Goal: Task Accomplishment & Management: Complete application form

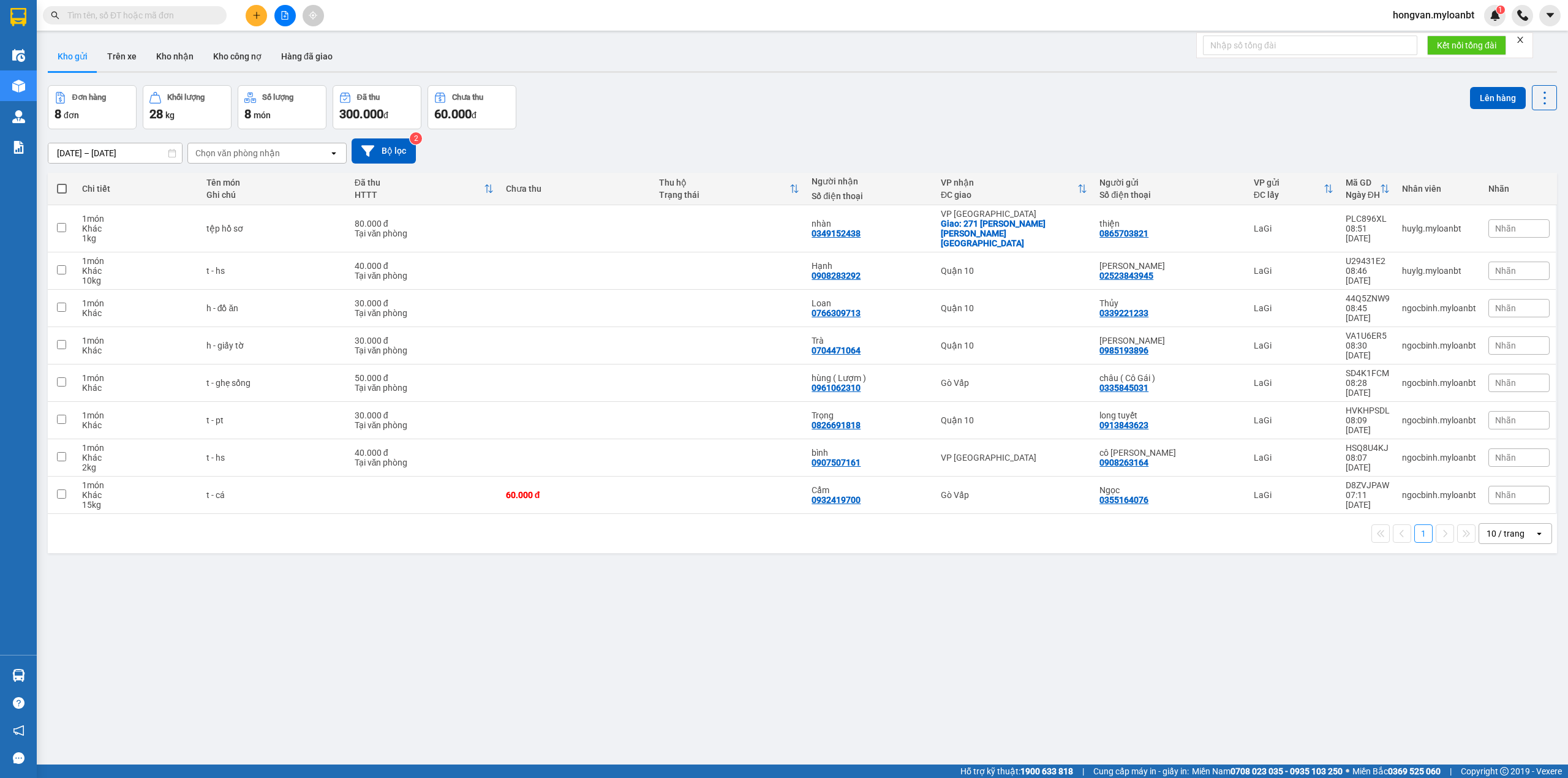
click at [99, 13] on input "text" at bounding box center [139, 15] width 145 height 13
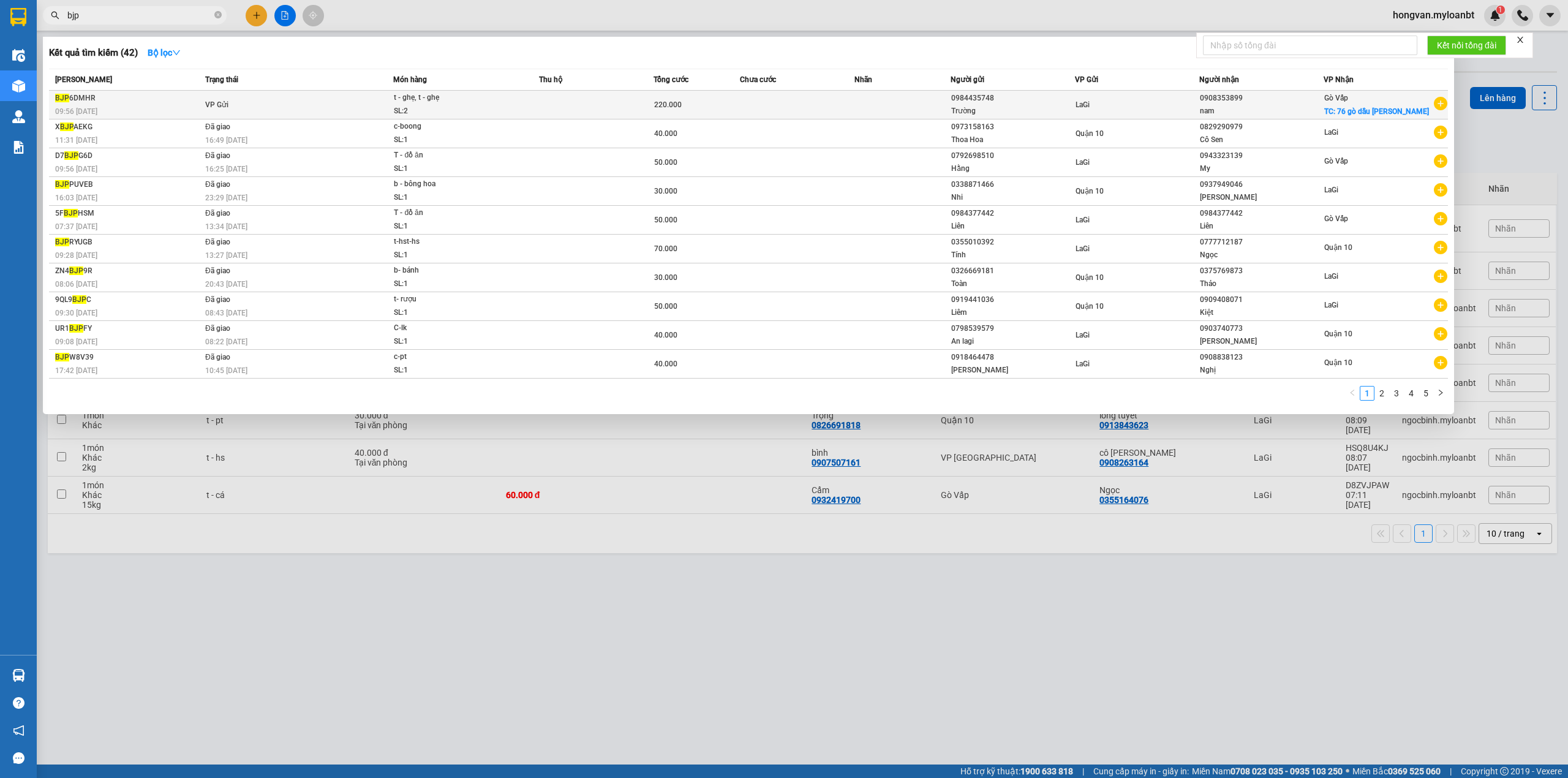
type input "bjp"
click at [450, 102] on div "t - ghẹ, t - ghẹ" at bounding box center [439, 98] width 92 height 13
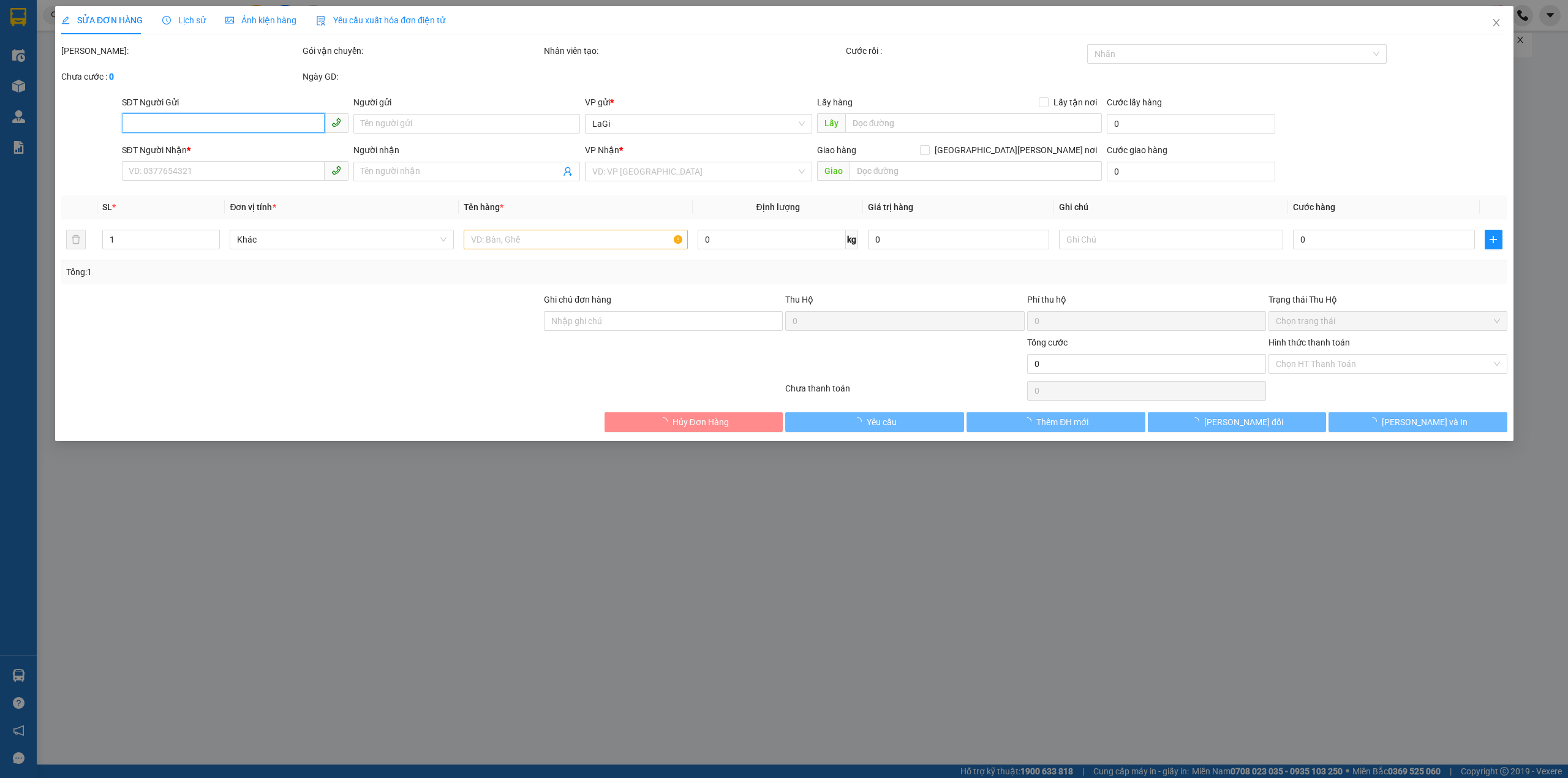
type input "0984435748"
type input "Trường"
type input "0908353899"
type input "nam"
checkbox input "true"
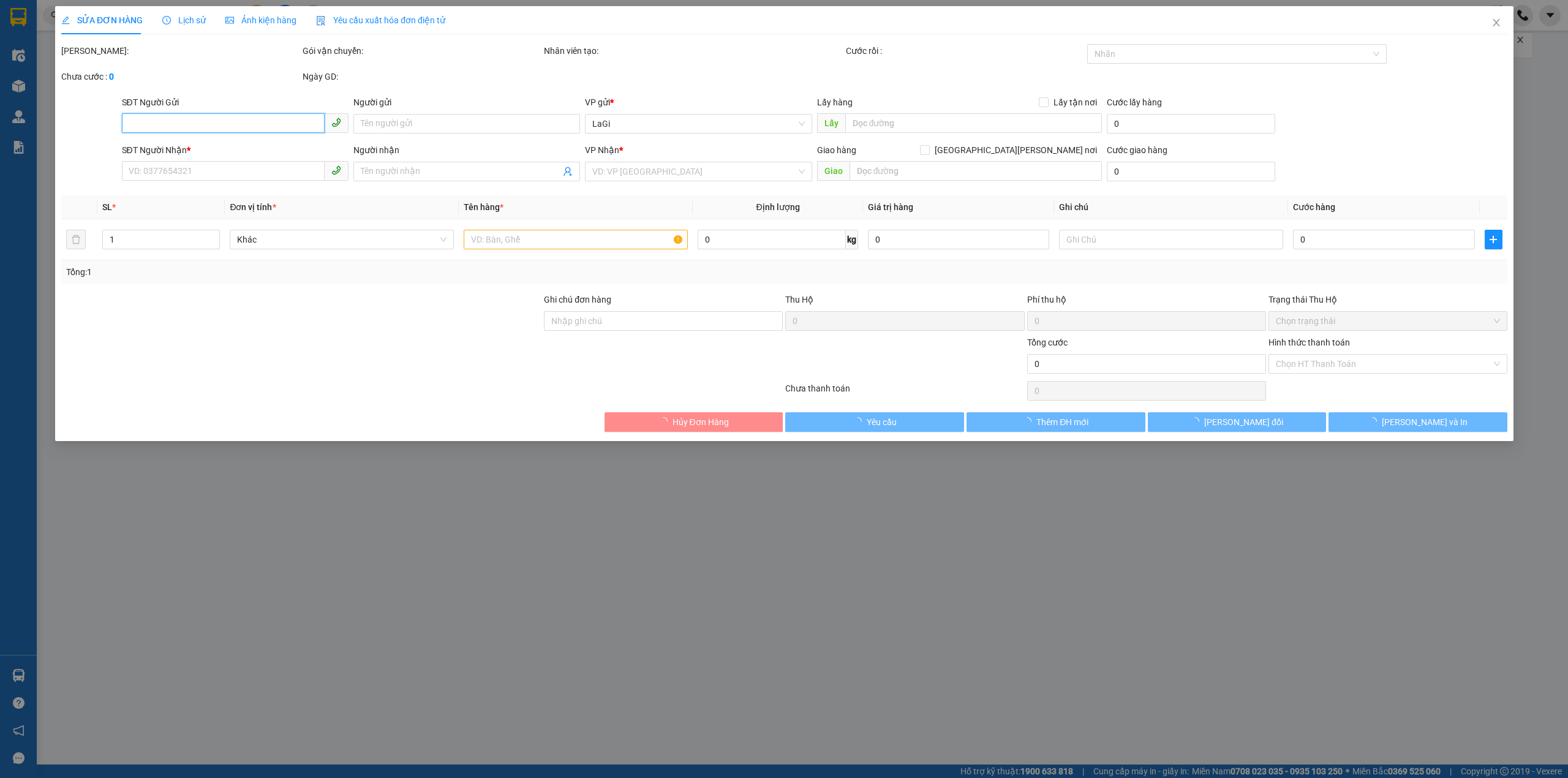
type input "76 gò dầu [PERSON_NAME]"
type input "220.000"
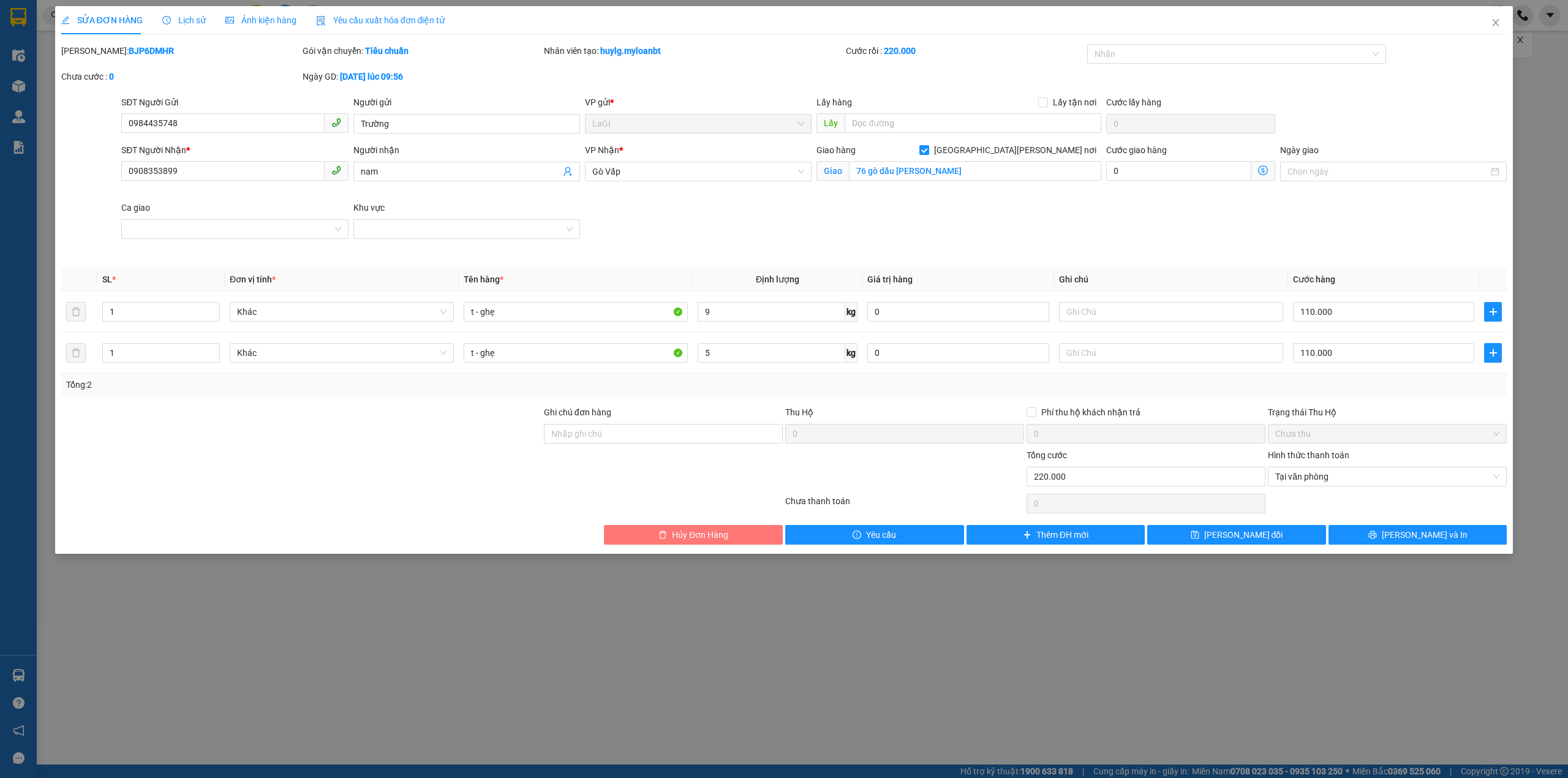
click at [703, 539] on span "Hủy Đơn Hàng" at bounding box center [699, 534] width 56 height 13
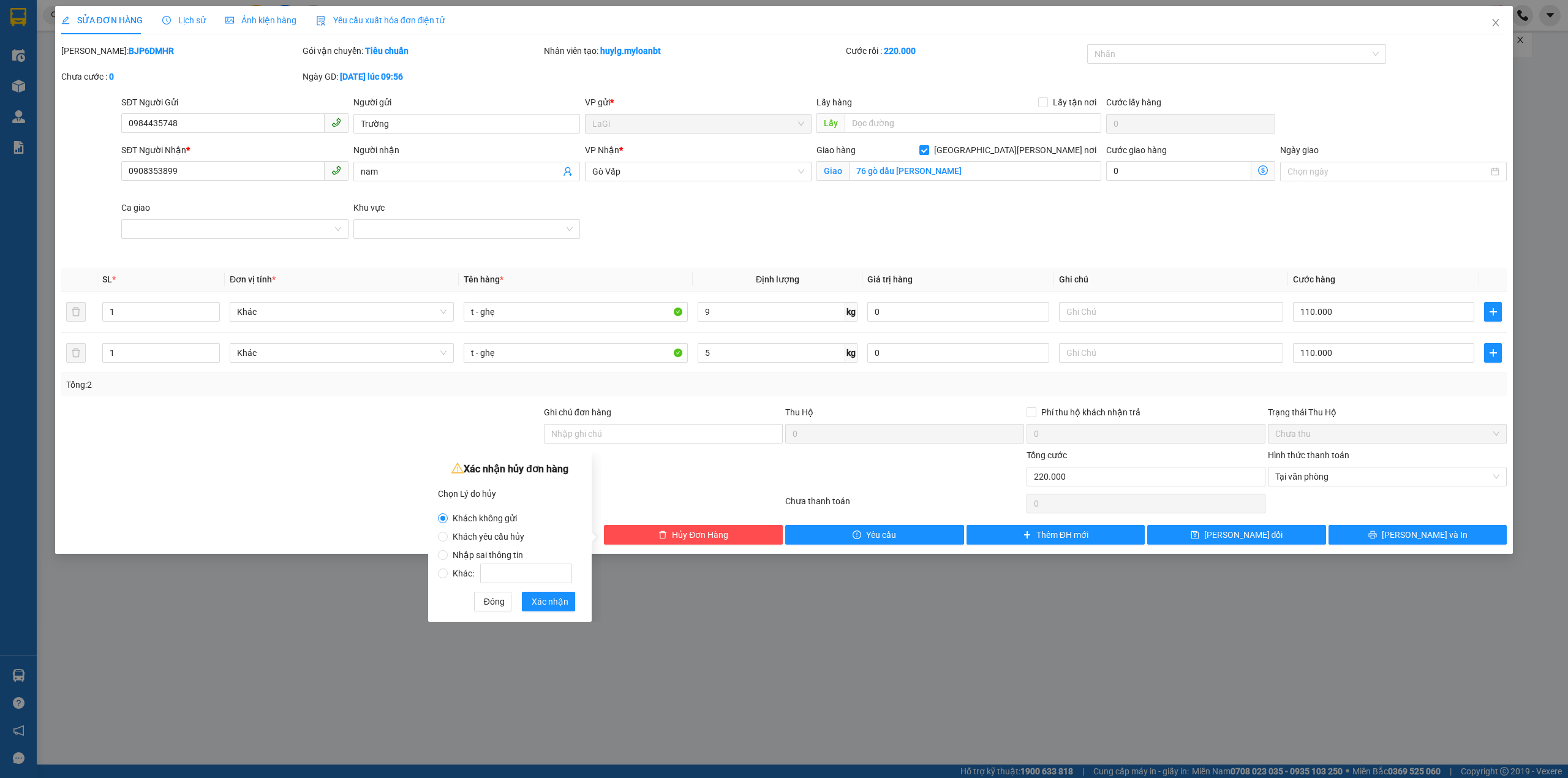
click at [500, 550] on span "Nhập sai thông tin" at bounding box center [488, 555] width 80 height 10
click at [448, 550] on input "Nhập sai thông tin" at bounding box center [443, 555] width 10 height 10
radio input "true"
radio input "false"
click at [537, 602] on span "Xác nhận" at bounding box center [550, 601] width 37 height 13
